Goal: Task Accomplishment & Management: Manage account settings

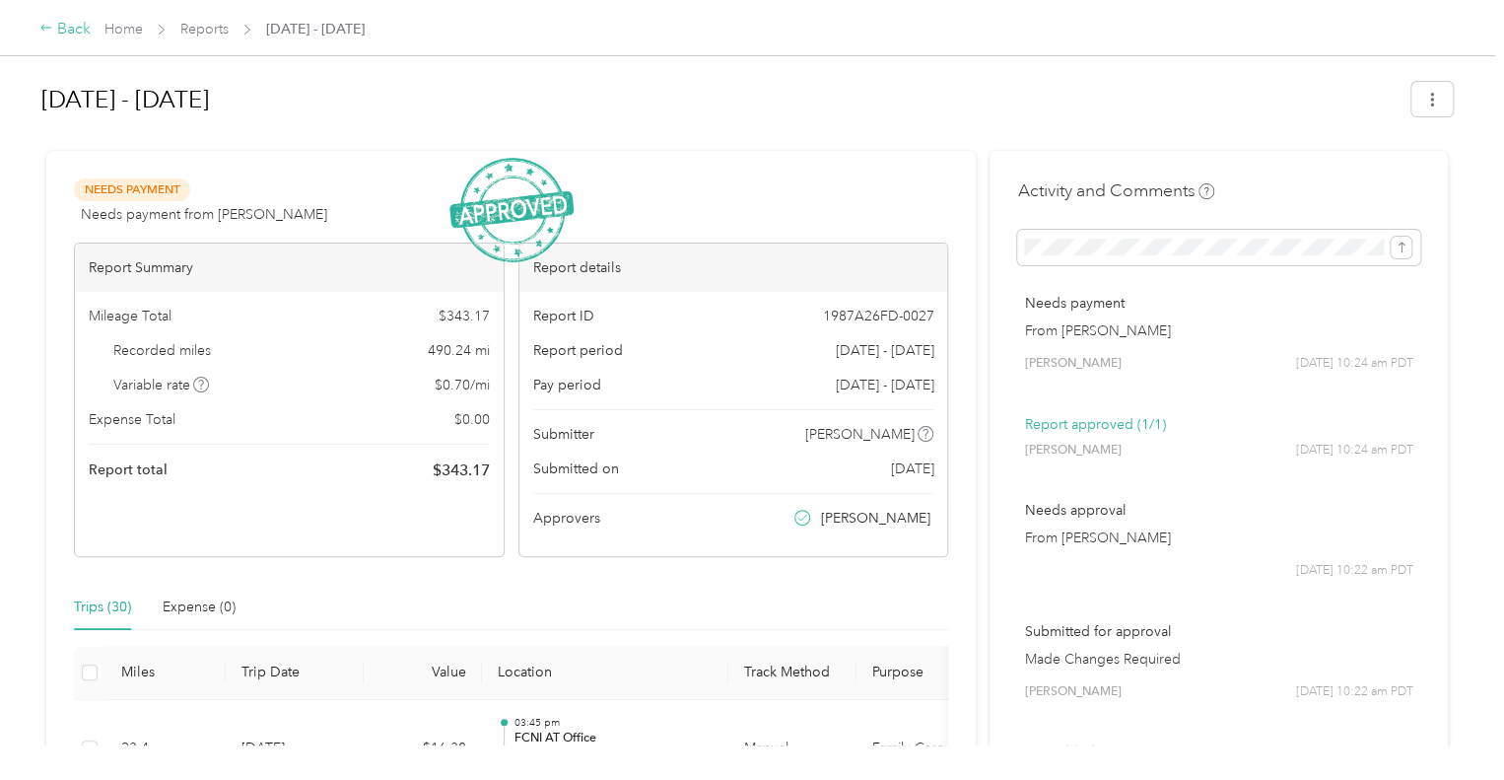
click at [68, 22] on div "Back" at bounding box center [64, 30] width 51 height 24
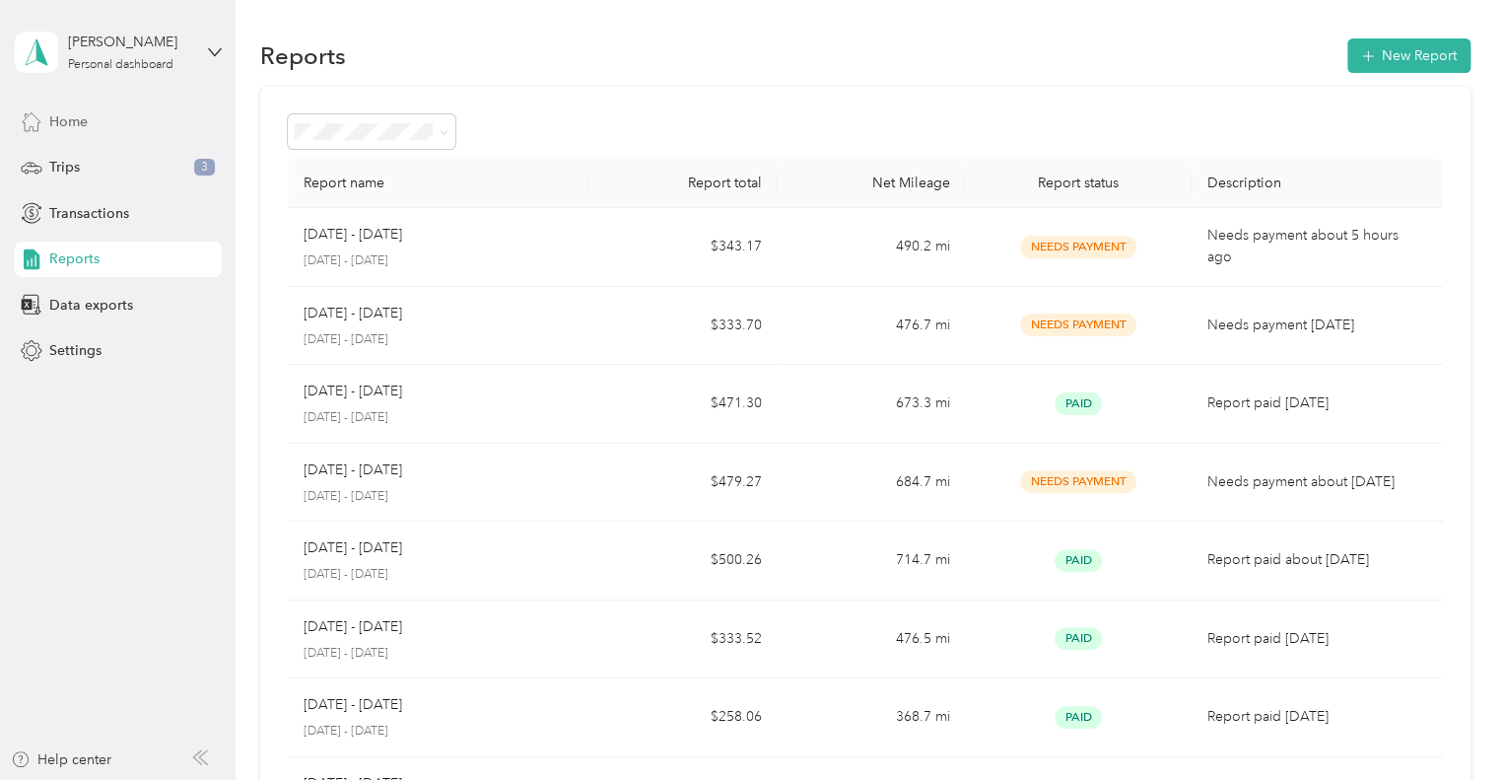
click at [94, 118] on div "Home" at bounding box center [118, 120] width 207 height 35
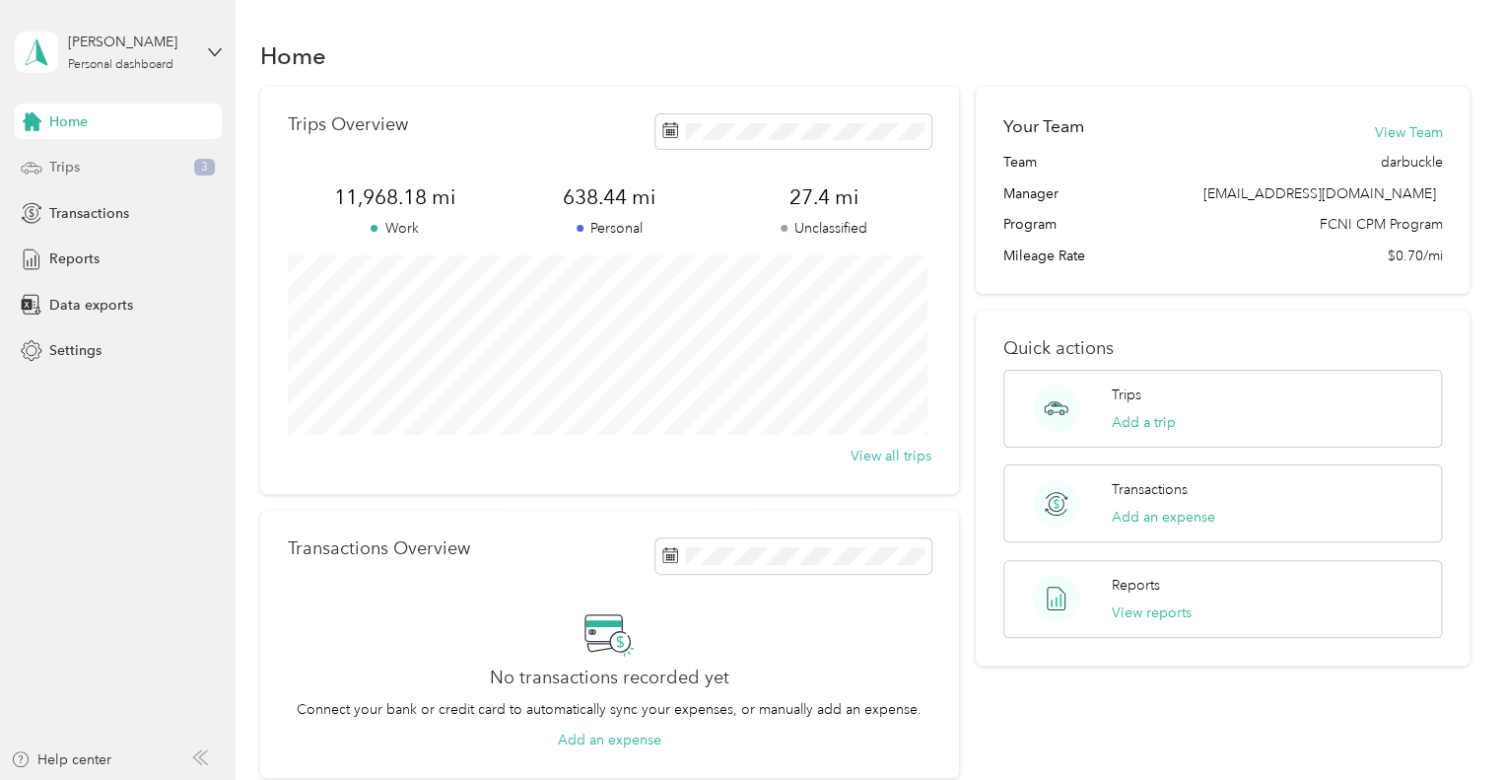
click at [106, 170] on div "Trips 3" at bounding box center [118, 167] width 207 height 35
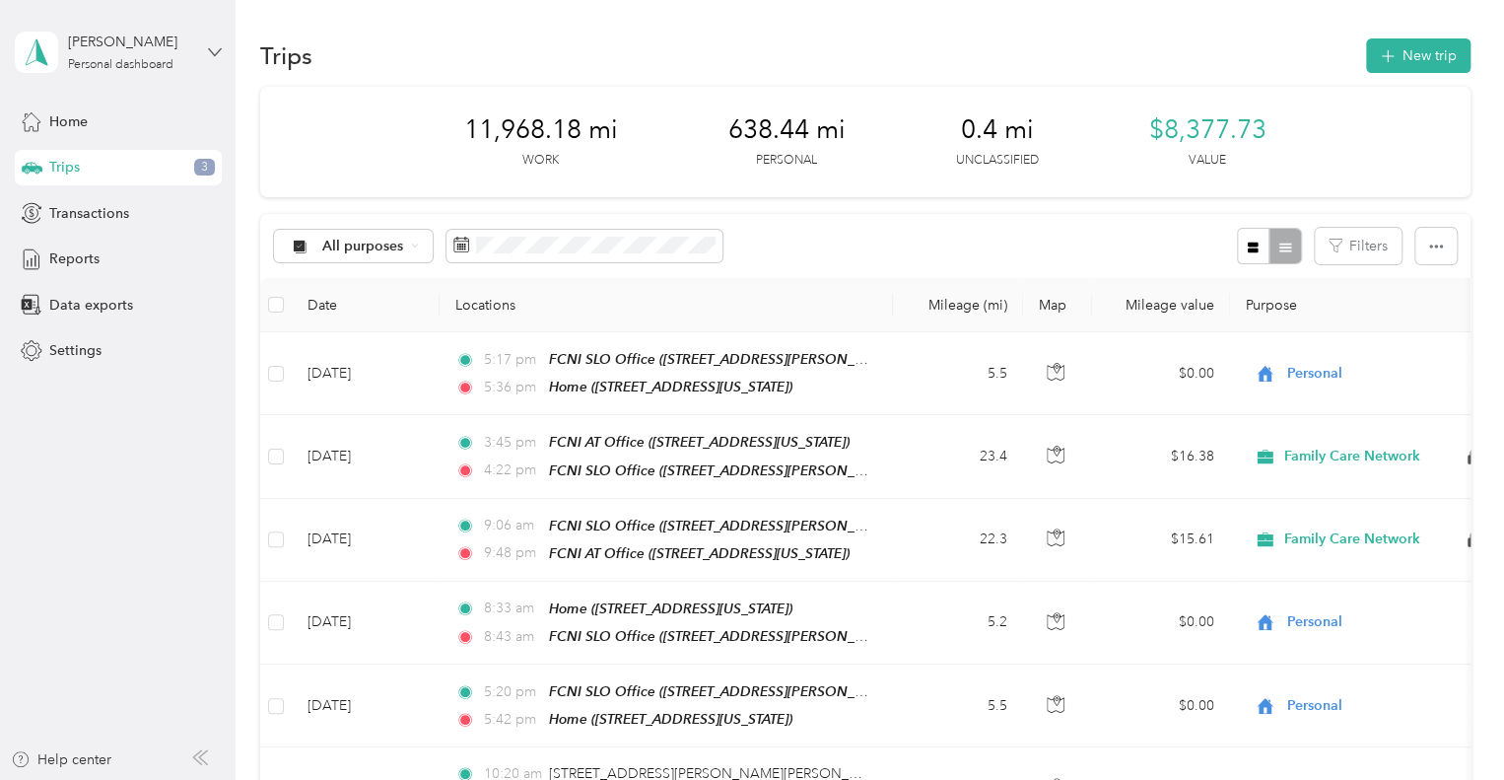
click at [209, 48] on icon at bounding box center [214, 51] width 12 height 7
click at [142, 173] on div "You’re signed in as egilbert@fcni.org Log out" at bounding box center [222, 137] width 415 height 111
click at [208, 48] on icon at bounding box center [214, 51] width 12 height 7
click at [106, 154] on div "Log out" at bounding box center [222, 162] width 387 height 34
